Goal: Information Seeking & Learning: Find specific fact

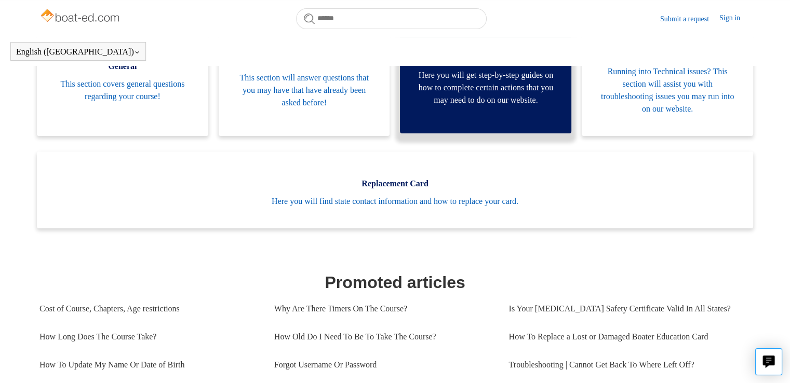
scroll to position [230, 0]
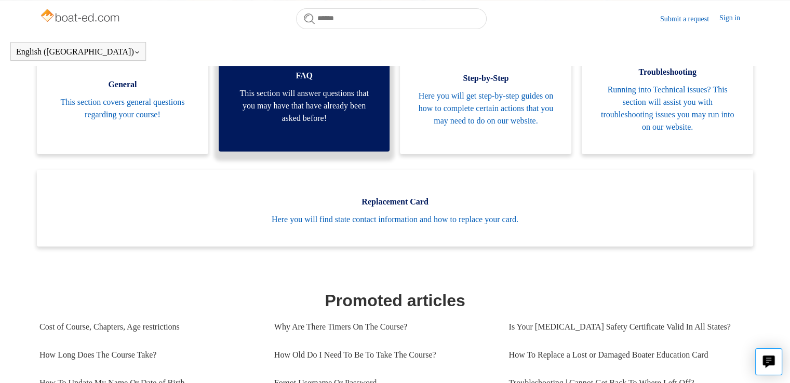
click at [306, 112] on span "This section will answer questions that you may have that have already been ask…" at bounding box center [304, 105] width 140 height 37
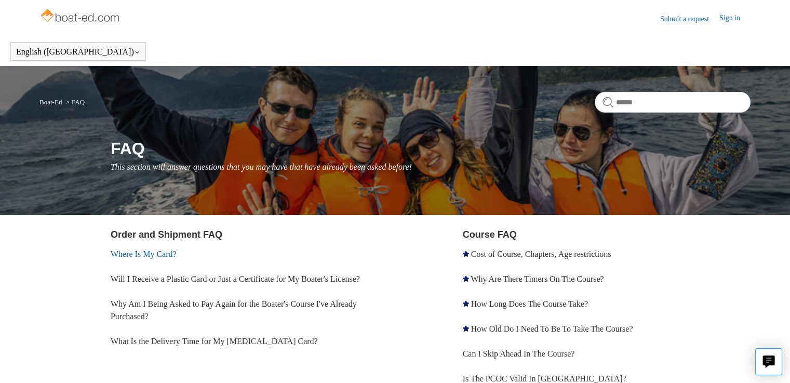
click at [142, 252] on link "Where Is My Card?" at bounding box center [144, 254] width 66 height 9
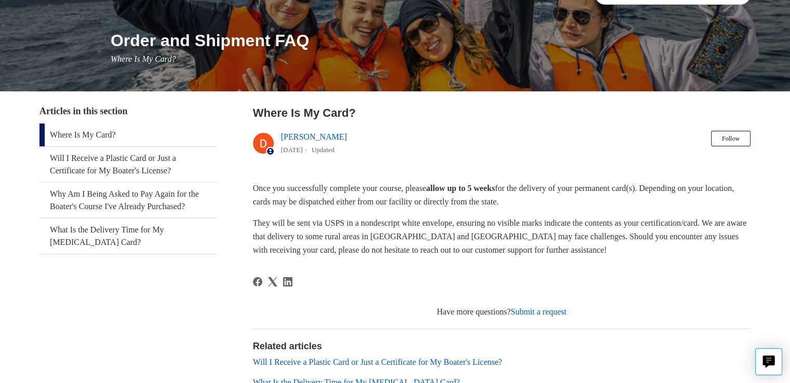
scroll to position [91, 0]
